Goal: Task Accomplishment & Management: Manage account settings

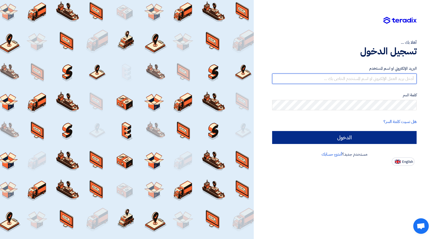
type input "[EMAIL_ADDRESS][DOMAIN_NAME]"
click at [272, 137] on input "الدخول" at bounding box center [344, 137] width 145 height 13
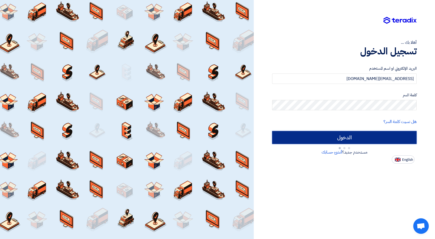
click at [274, 138] on input "الدخول" at bounding box center [344, 137] width 145 height 13
click at [331, 135] on input "الدخول" at bounding box center [344, 137] width 145 height 13
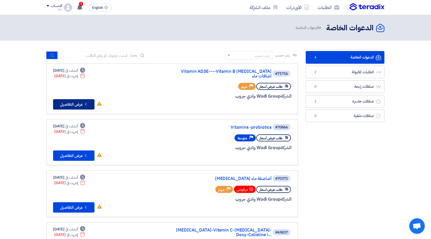
click at [73, 100] on button "Check details عرض التفاصيل" at bounding box center [73, 104] width 41 height 10
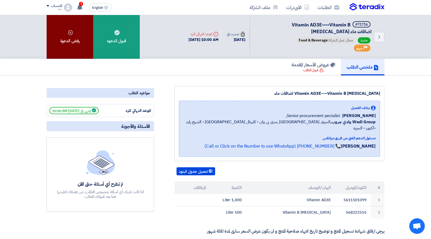
click at [80, 40] on div "رفض الدعوة" at bounding box center [70, 37] width 47 height 44
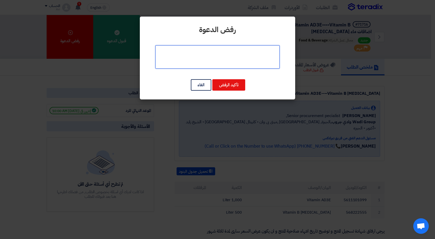
click at [227, 62] on textarea at bounding box center [217, 56] width 124 height 23
type textarea "ا"
type textarea "غ"
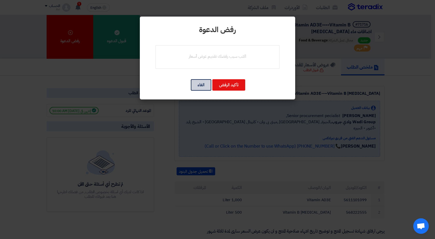
click at [194, 87] on button "الغاء" at bounding box center [201, 84] width 20 height 11
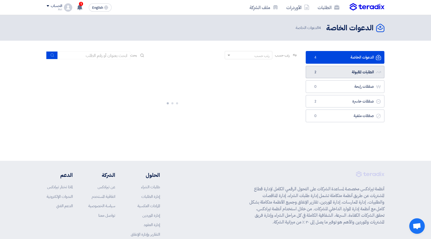
click at [328, 77] on link "الطلبات المقبولة الطلبات المقبولة 2" at bounding box center [345, 72] width 79 height 13
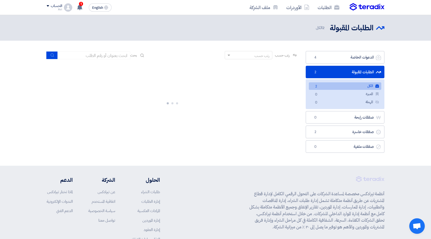
click at [327, 69] on link "الطلبات المقبولة الطلبات المقبولة 2" at bounding box center [345, 72] width 79 height 13
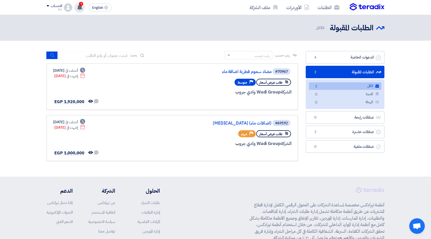
click at [82, 4] on span "1" at bounding box center [81, 4] width 4 height 4
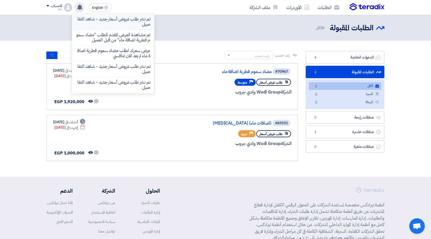
click at [91, 28] on li "تم نشر طلب عروض أسعار جديد - شاهد التفاصيل" at bounding box center [113, 22] width 82 height 16
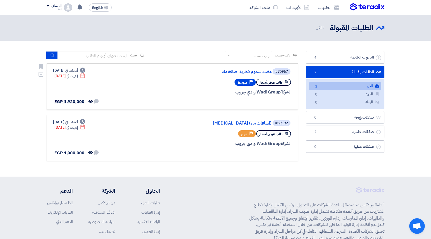
click at [273, 81] on span "طلب عرض أسعار" at bounding box center [271, 82] width 23 height 5
click at [330, 81] on ul "الكل الكل 2 المميزة المميزة 0 المهملة المهملة 0" at bounding box center [345, 94] width 79 height 30
click at [338, 62] on link "الدعوات الخاصة الدعوات الخاصة 4" at bounding box center [345, 57] width 79 height 13
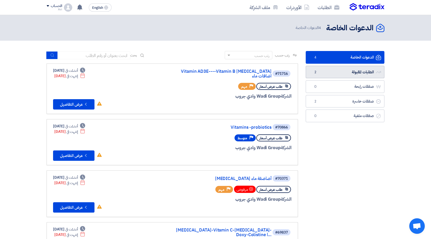
click at [337, 70] on link "الطلبات المقبولة الطلبات المقبولة 2" at bounding box center [345, 72] width 79 height 13
